Goal: Register for event/course

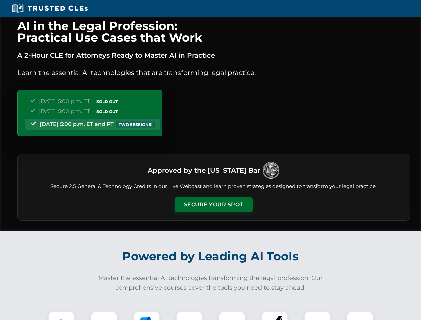
click at [213, 205] on button "Secure Your Spot" at bounding box center [214, 204] width 78 height 15
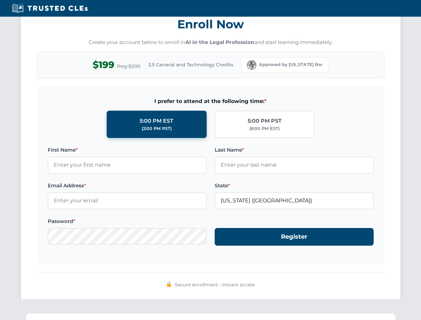
scroll to position [655, 0]
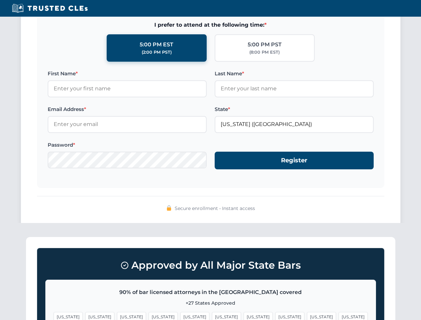
click at [307, 316] on span "[US_STATE]" at bounding box center [321, 317] width 29 height 10
